Goal: Check status: Check status

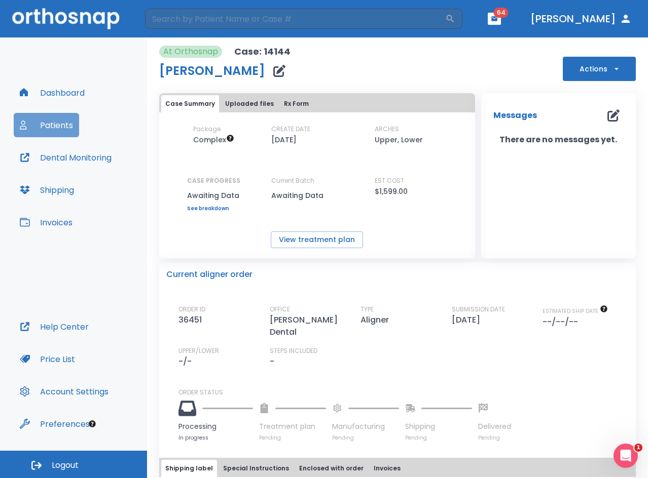
click at [50, 130] on button "Patients" at bounding box center [46, 125] width 65 height 24
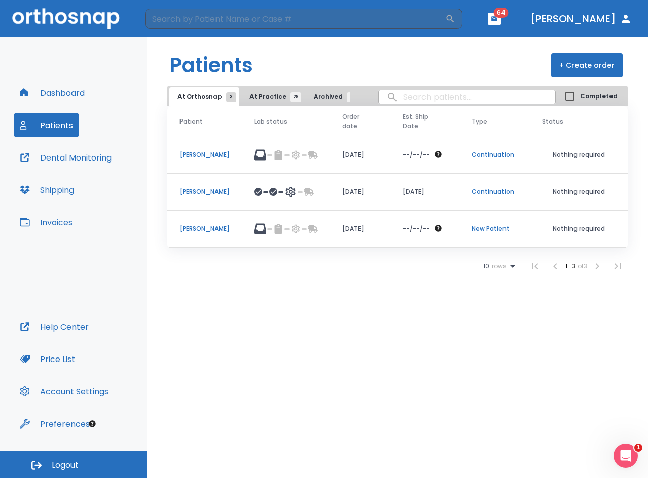
click at [437, 102] on input "search" at bounding box center [467, 97] width 176 height 20
type input "[PERSON_NAME]"
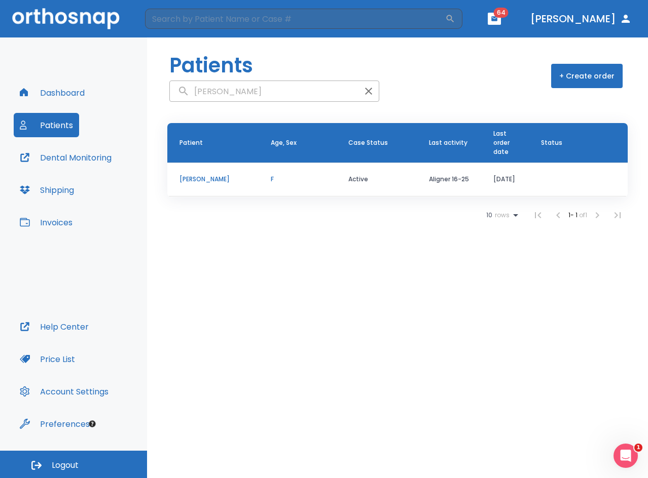
click at [222, 171] on td "[PERSON_NAME]" at bounding box center [212, 180] width 91 height 34
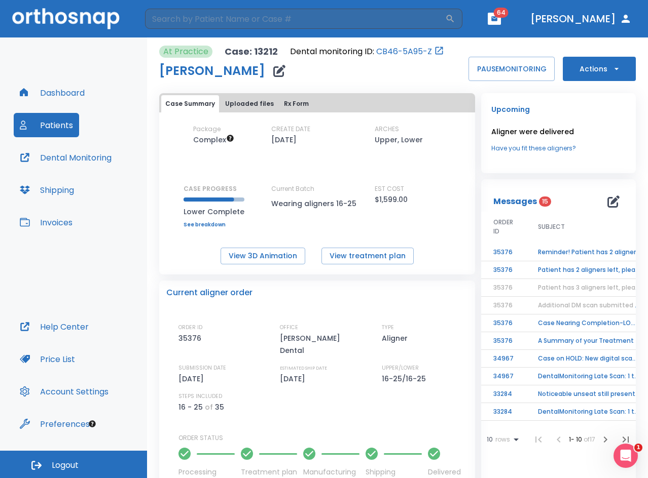
click at [608, 253] on td "Reminder! Patient has 2 aligner left, please order next set!" at bounding box center [589, 253] width 127 height 18
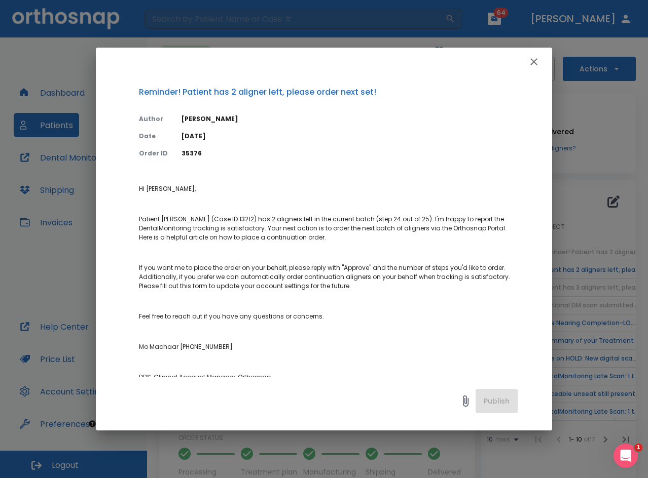
drag, startPoint x: 324, startPoint y: 239, endPoint x: 138, endPoint y: 219, distance: 187.1
click at [138, 219] on div "Reminder! Patient has 2 aligner left, please order next set! Author [PERSON_NAM…" at bounding box center [324, 226] width 456 height 301
copy p "Patient [PERSON_NAME] (Case ID 13212) has 2 aligners left in the current batch …"
click at [532, 62] on icon "button" at bounding box center [534, 62] width 12 height 12
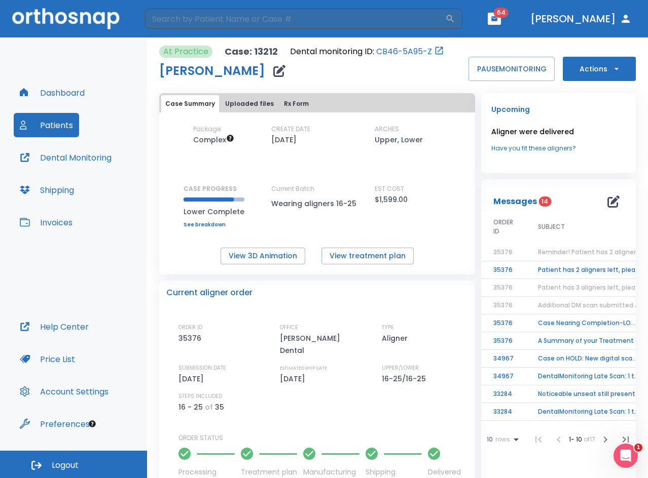
click at [54, 129] on button "Patients" at bounding box center [46, 125] width 65 height 24
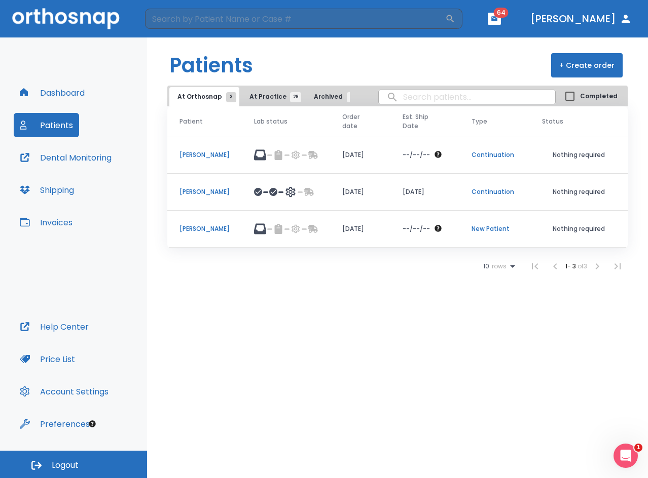
click at [422, 100] on input "search" at bounding box center [467, 97] width 176 height 20
type input "[PERSON_NAME]"
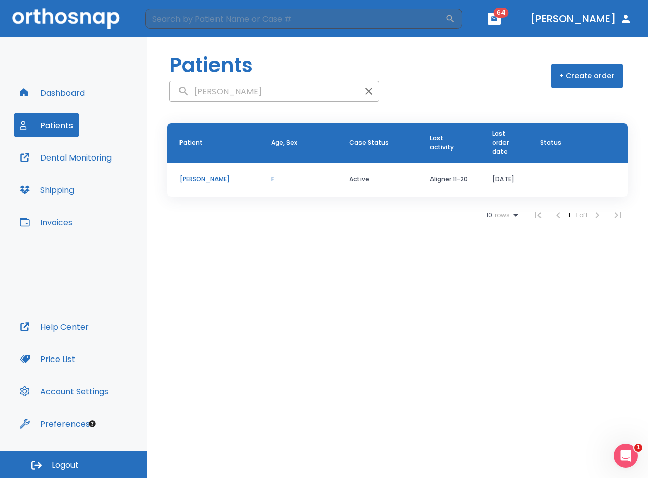
click at [205, 174] on td "[PERSON_NAME]" at bounding box center [213, 180] width 92 height 34
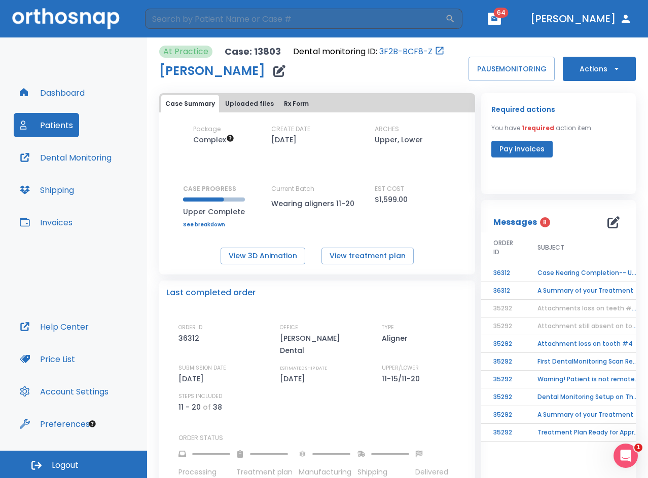
click at [605, 277] on td "Case Nearing Completion-- Upper" at bounding box center [588, 274] width 127 height 18
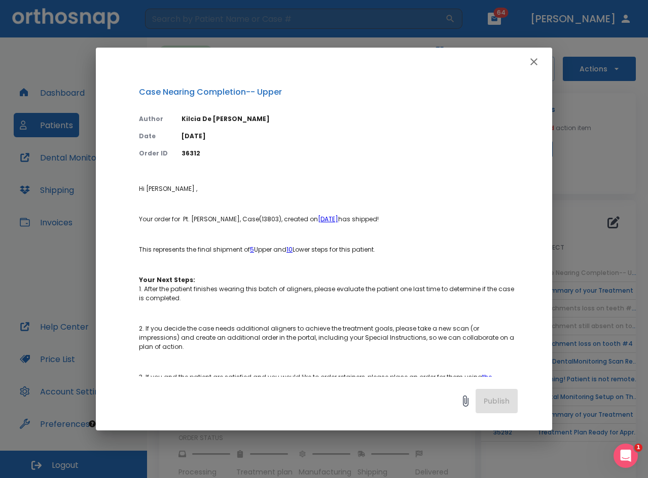
click at [533, 58] on icon "button" at bounding box center [534, 62] width 12 height 12
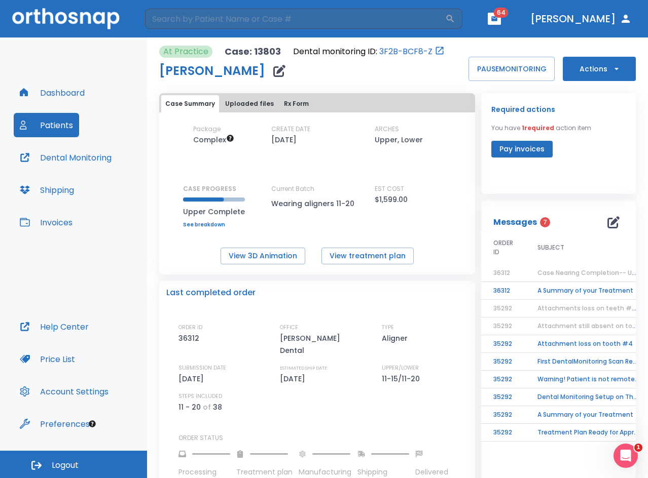
click at [55, 96] on button "Dashboard" at bounding box center [52, 93] width 77 height 24
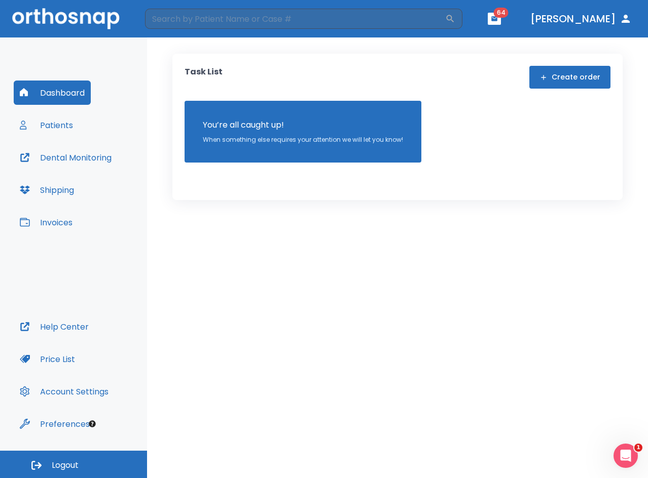
click at [43, 119] on button "Patients" at bounding box center [46, 125] width 65 height 24
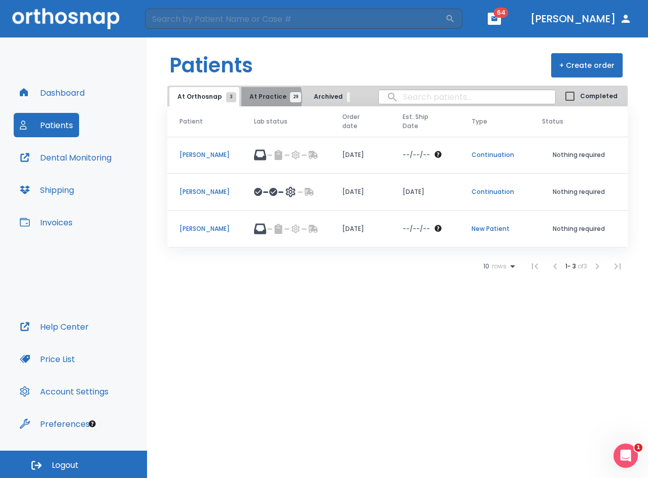
click at [256, 98] on span "At Practice 29" at bounding box center [272, 96] width 46 height 9
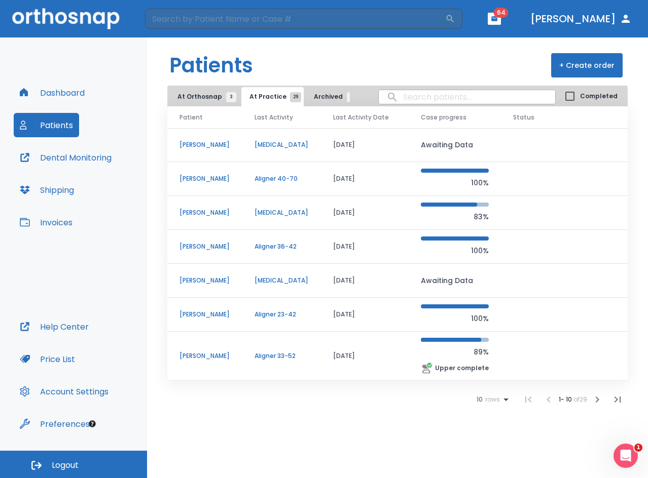
click at [201, 240] on td "[PERSON_NAME]" at bounding box center [204, 247] width 75 height 34
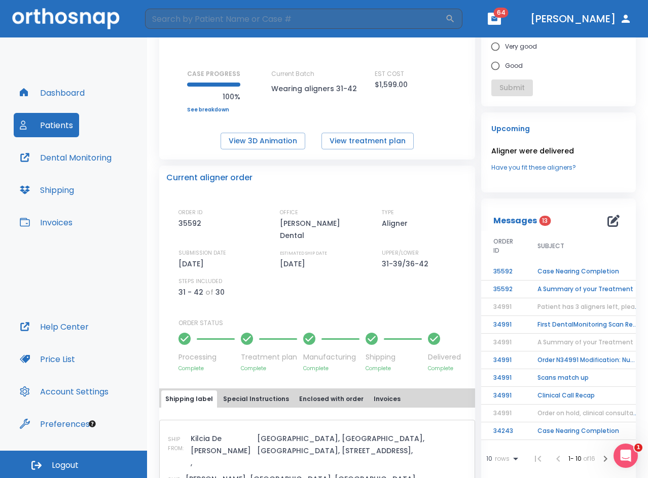
scroll to position [152, 0]
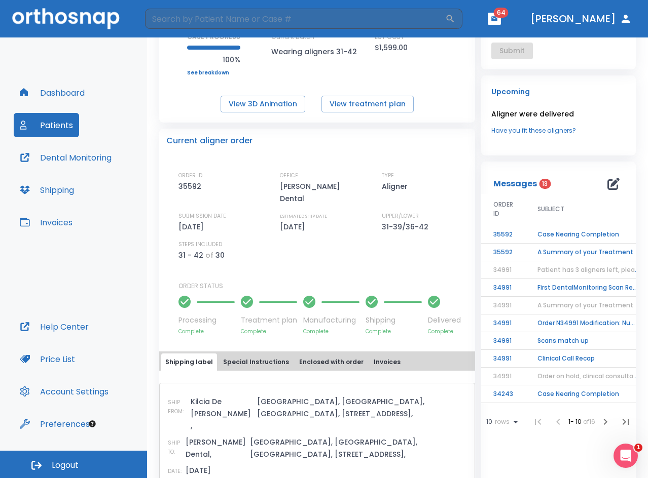
click at [563, 232] on td "Case Nearing Completion" at bounding box center [588, 235] width 127 height 18
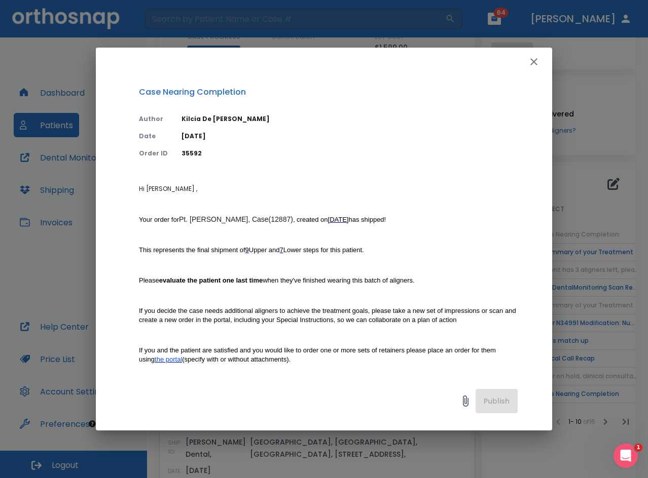
click at [540, 61] on button "button" at bounding box center [534, 62] width 20 height 20
